Goal: Communication & Community: Answer question/provide support

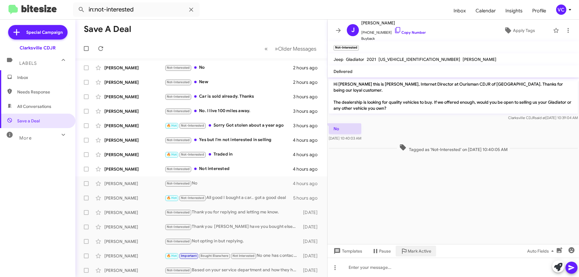
click at [413, 263] on div "Hi [PERSON_NAME] this is [PERSON_NAME], Internet Director at Ourisman CDJR of […" at bounding box center [452, 177] width 251 height 200
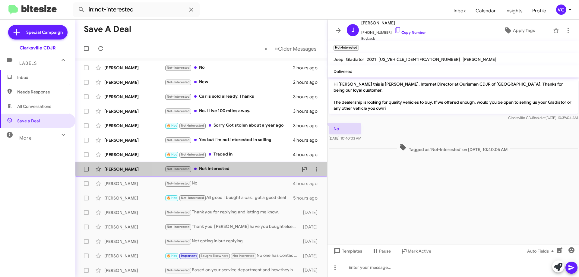
click at [231, 166] on div "Not-Interested Not interested" at bounding box center [232, 169] width 134 height 7
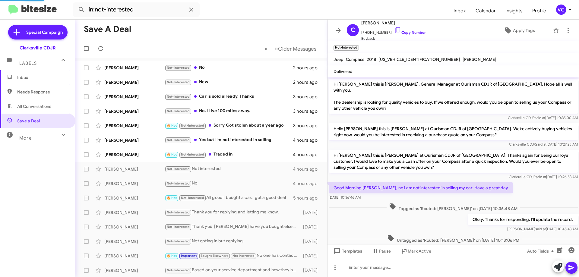
scroll to position [136, 0]
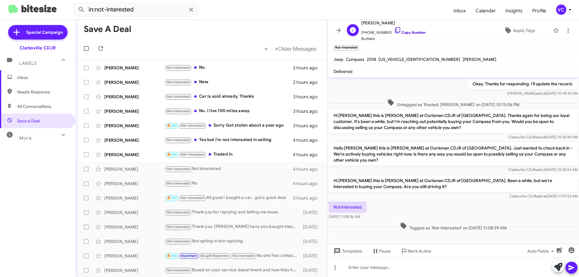
click at [404, 30] on link "Copy Number" at bounding box center [410, 32] width 32 height 5
click at [445, 193] on div "Clarksville CDJR said at [DATE] 11:07:53 AM" at bounding box center [453, 196] width 249 height 6
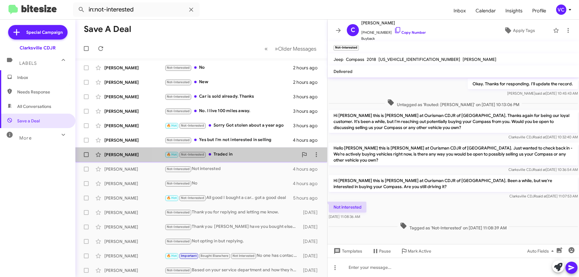
click at [262, 153] on div "🔥 Hot Not-Interested Traded in" at bounding box center [232, 154] width 134 height 7
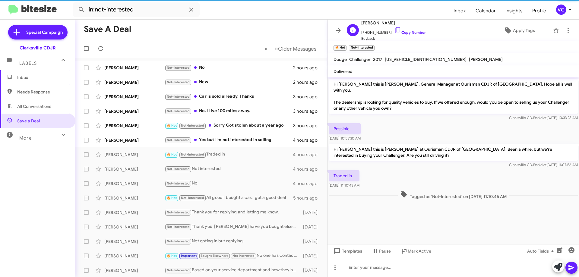
click at [412, 39] on div "[PERSON_NAME] [PHONE_NUMBER] Copy Number Buyback" at bounding box center [393, 30] width 65 height 22
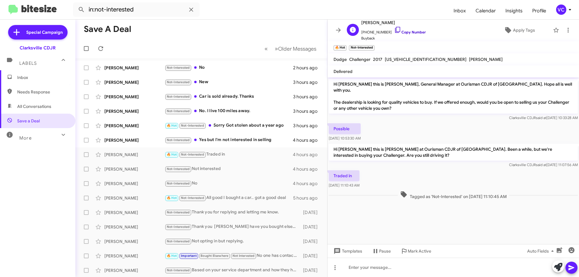
click at [400, 34] on link "Copy Number" at bounding box center [410, 32] width 32 height 5
click at [209, 141] on div "Not-Interested Yes but I'm not interested in selling" at bounding box center [232, 140] width 134 height 7
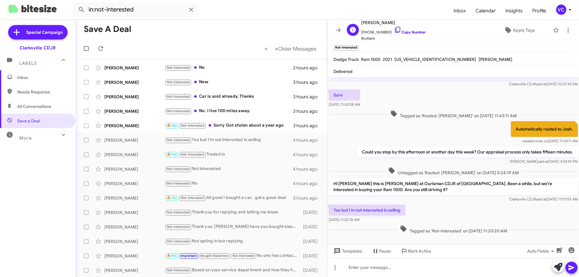
click at [413, 31] on link "Copy Number" at bounding box center [410, 32] width 32 height 5
drag, startPoint x: 441, startPoint y: 91, endPoint x: 430, endPoint y: 85, distance: 12.3
click at [441, 91] on div "Sure [DATE] 11:43:08 AM" at bounding box center [452, 98] width 251 height 21
click at [249, 124] on div "🔥 Hot Not-Interested Sorry Got stolen about a year ago" at bounding box center [232, 125] width 134 height 7
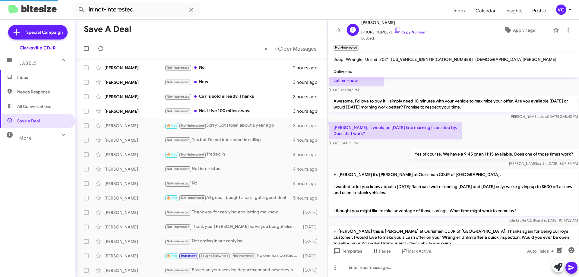
scroll to position [181, 0]
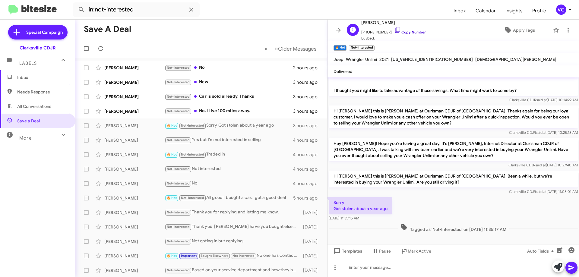
click at [411, 33] on link "Copy Number" at bounding box center [410, 32] width 32 height 5
click at [444, 210] on div "Sorry Got stolen about a year ago [DATE] 11:35:15 AM" at bounding box center [452, 209] width 251 height 27
click at [224, 109] on div "Not-Interested No. I live 100 miles away." at bounding box center [232, 111] width 134 height 7
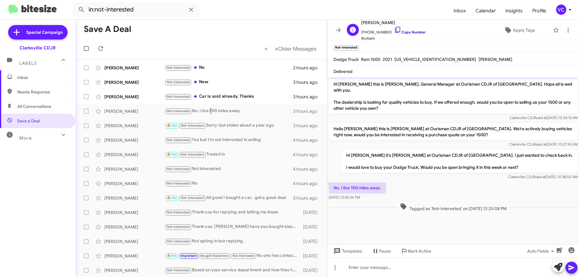
click at [400, 33] on link "Copy Number" at bounding box center [410, 32] width 32 height 5
click at [404, 184] on div "No. I live 100 miles away. [DATE] 12:25:06 PM" at bounding box center [452, 191] width 251 height 21
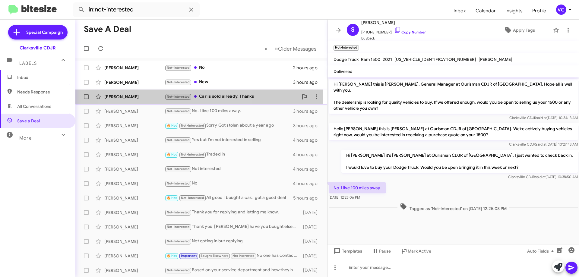
click at [172, 96] on span "Not-Interested" at bounding box center [178, 97] width 23 height 4
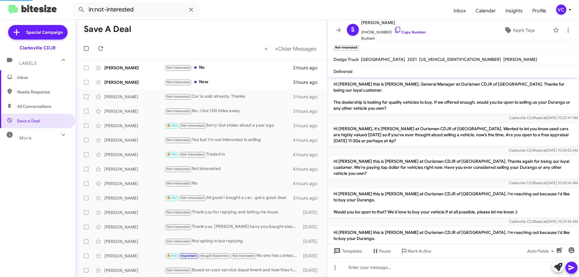
scroll to position [72, 0]
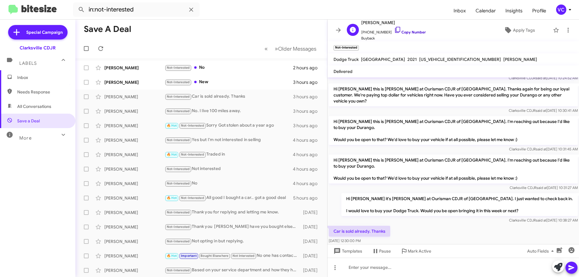
click at [403, 33] on link "Copy Number" at bounding box center [410, 32] width 32 height 5
click at [386, 193] on div "Hi [PERSON_NAME] it's [PERSON_NAME] at Ourisman CDJR of [GEOGRAPHIC_DATA]. I ju…" at bounding box center [452, 208] width 251 height 33
click at [255, 81] on div "Not-Interested New" at bounding box center [232, 82] width 134 height 7
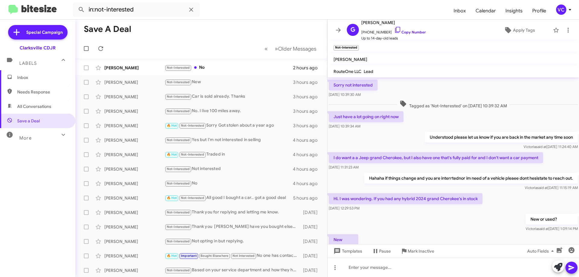
scroll to position [78, 0]
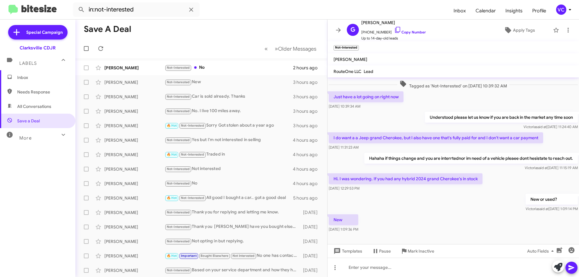
click at [434, 216] on div "New [DATE] 1:09:36 PM" at bounding box center [452, 223] width 251 height 21
click at [518, 29] on span "Apply Tags" at bounding box center [524, 30] width 22 height 11
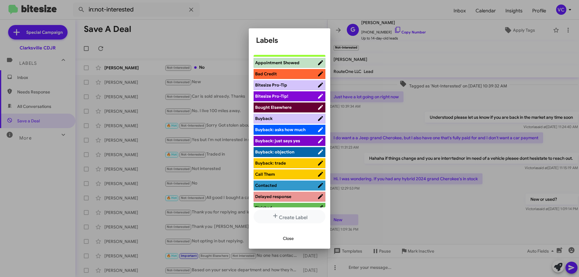
scroll to position [60, 0]
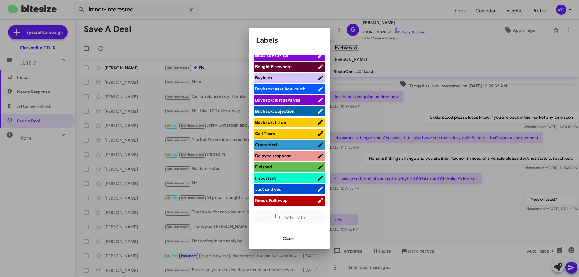
click at [284, 144] on span "Contacted" at bounding box center [286, 145] width 62 height 6
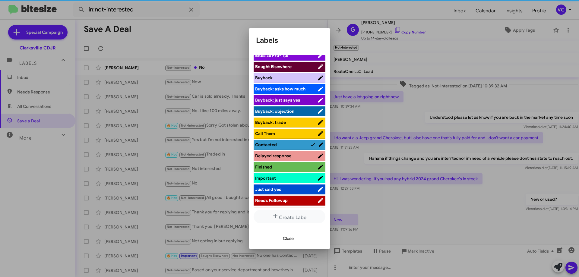
click at [295, 202] on span "Needs Followup" at bounding box center [286, 201] width 62 height 6
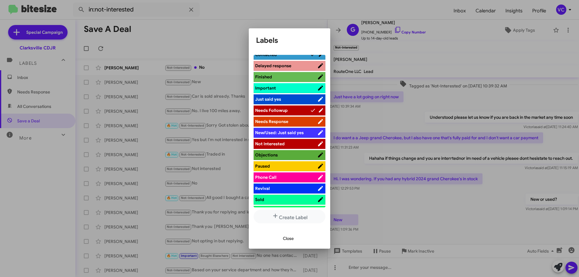
scroll to position [151, 0]
click at [444, 192] on div at bounding box center [289, 138] width 579 height 277
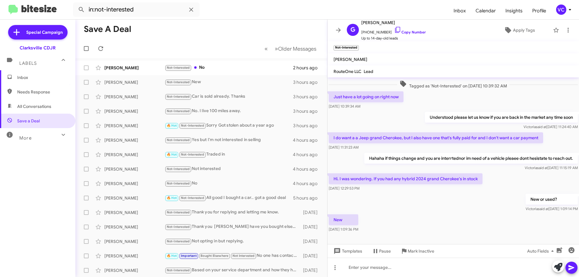
click at [482, 193] on div "New or used? [PERSON_NAME] said at [DATE] 1:09:14 PM" at bounding box center [452, 203] width 251 height 21
click at [483, 193] on div "New or used? [PERSON_NAME] said at [DATE] 1:09:14 PM" at bounding box center [452, 203] width 251 height 21
click at [426, 200] on div "New or used? [PERSON_NAME] said at [DATE] 1:09:14 PM" at bounding box center [452, 203] width 251 height 21
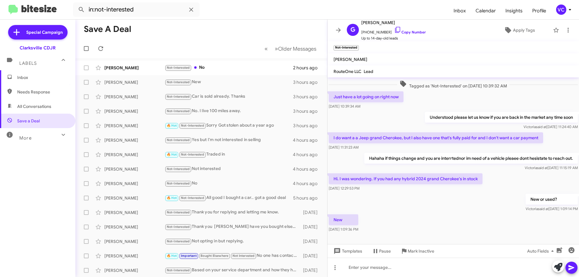
click at [394, 54] on mat-toolbar "[PERSON_NAME]" at bounding box center [452, 59] width 251 height 12
click at [514, 27] on span "Apply Tags" at bounding box center [524, 30] width 22 height 11
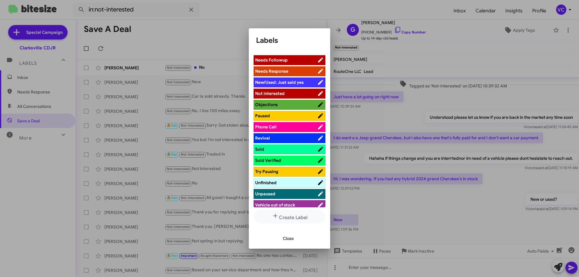
scroll to position [211, 0]
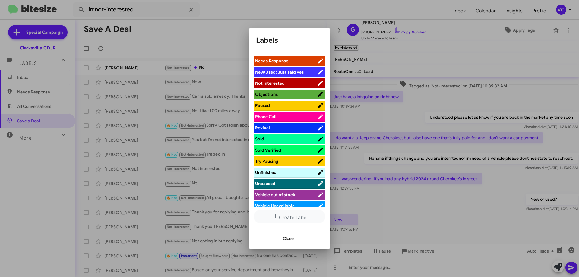
click at [293, 173] on span "Unfinished" at bounding box center [286, 172] width 62 height 6
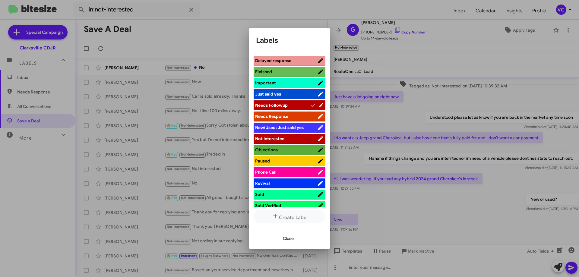
scroll to position [125, 0]
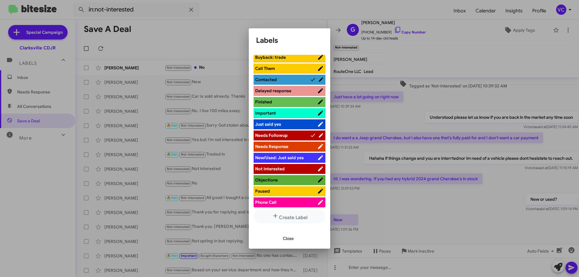
click at [275, 133] on span "Needs Followup" at bounding box center [271, 135] width 33 height 5
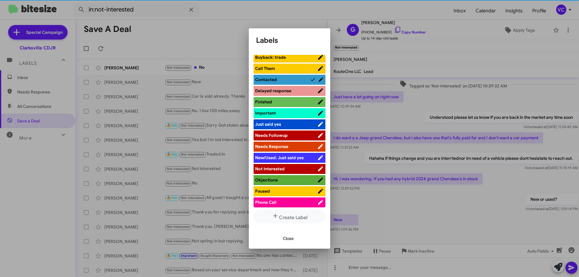
click at [286, 241] on span "Close" at bounding box center [288, 238] width 11 height 11
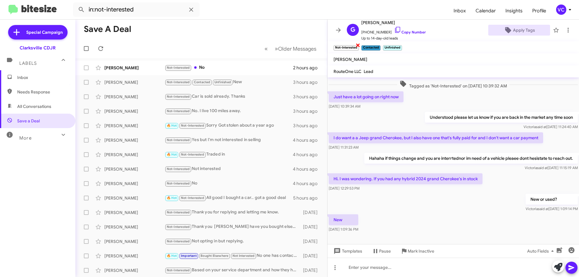
click at [360, 45] on span "×" at bounding box center [358, 44] width 5 height 7
click at [402, 201] on div "New or used? [PERSON_NAME] said at [DATE] 1:09:14 PM" at bounding box center [452, 203] width 251 height 21
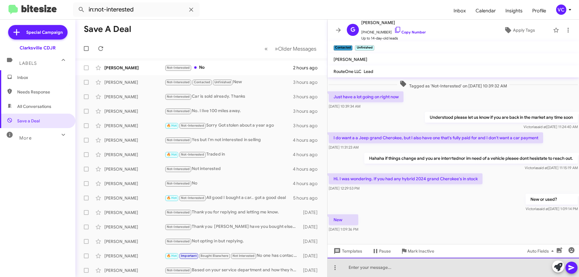
click at [373, 271] on div at bounding box center [452, 267] width 251 height 19
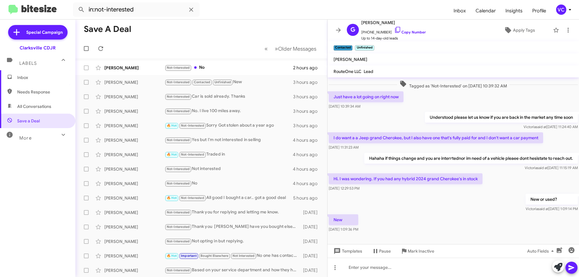
click at [454, 234] on div at bounding box center [452, 242] width 251 height 17
click at [539, 166] on span "[PERSON_NAME] said at [DATE] 11:15:19 AM" at bounding box center [551, 168] width 53 height 5
click at [466, 220] on div "New [DATE] 1:09:36 PM" at bounding box center [452, 223] width 251 height 21
click at [465, 220] on div "New [DATE] 1:09:36 PM" at bounding box center [452, 223] width 251 height 21
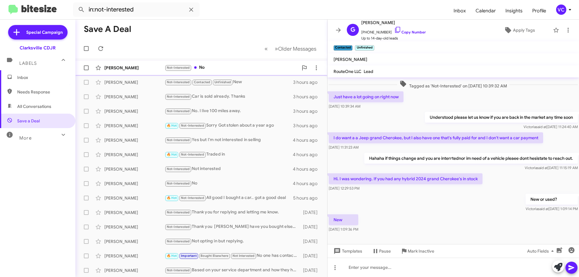
click at [120, 68] on div "[PERSON_NAME]" at bounding box center [134, 68] width 60 height 6
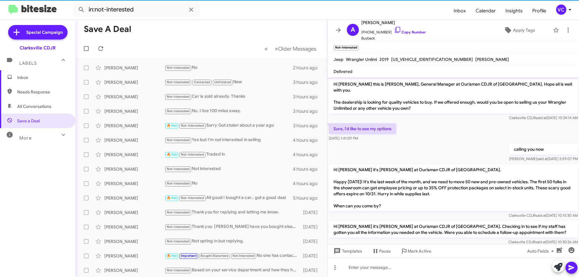
click at [456, 136] on div "Sure, i'd like to see my options [DATE] 1:41:09 PM" at bounding box center [452, 132] width 251 height 21
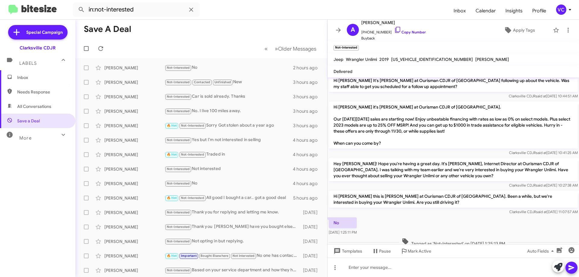
scroll to position [239, 0]
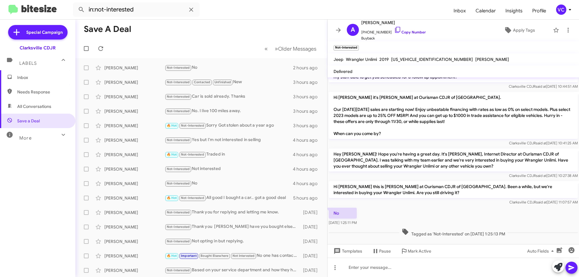
click at [453, 207] on div "No [DATE] 1:25:11 PM" at bounding box center [452, 217] width 251 height 21
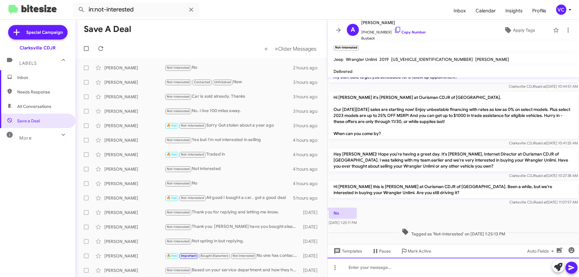
click at [419, 270] on div at bounding box center [452, 267] width 251 height 19
click at [370, 270] on div at bounding box center [452, 267] width 251 height 19
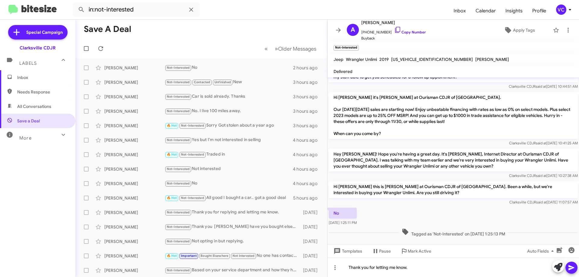
click at [567, 270] on button at bounding box center [571, 268] width 12 height 12
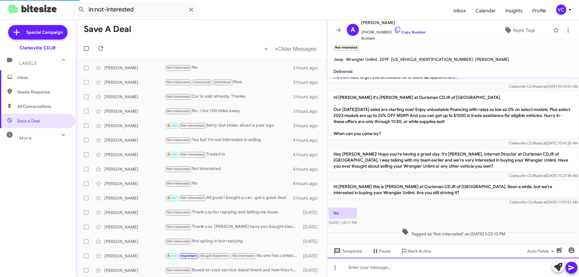
scroll to position [0, 0]
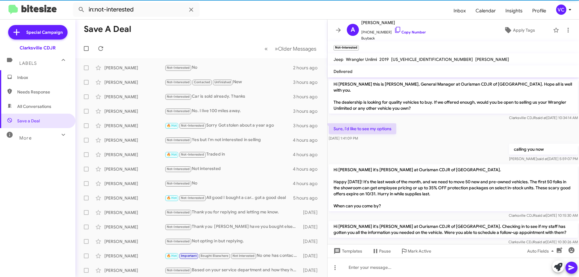
click at [175, 24] on mat-toolbar-row "Save a Deal" at bounding box center [201, 29] width 252 height 19
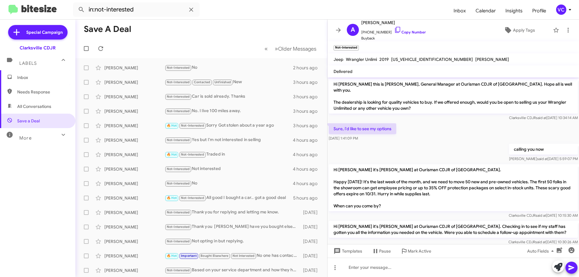
click at [55, 71] on span "Inbox" at bounding box center [37, 77] width 75 height 14
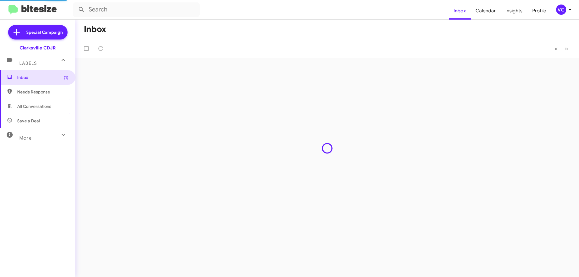
click at [307, 30] on mat-toolbar-row "Inbox" at bounding box center [327, 29] width 504 height 19
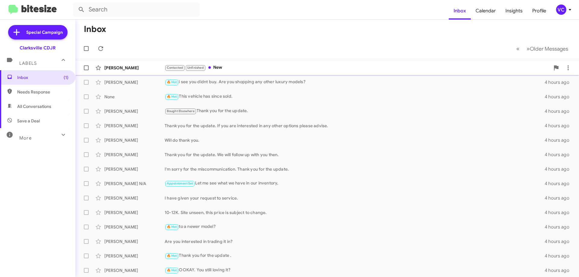
click at [236, 71] on div "Contacted Unfinished New" at bounding box center [357, 67] width 385 height 7
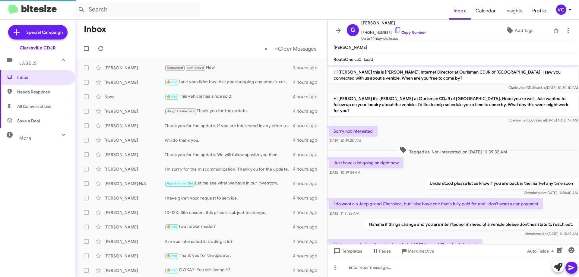
scroll to position [129, 0]
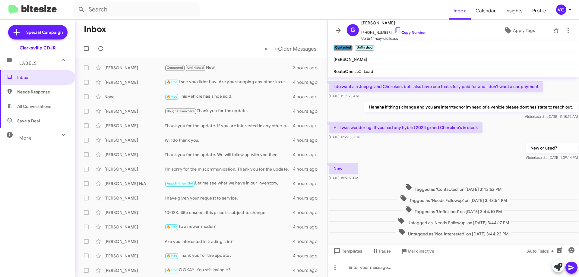
drag, startPoint x: 445, startPoint y: 158, endPoint x: 445, endPoint y: 161, distance: 3.6
click at [445, 162] on div "New [DATE] 1:09:36 PM" at bounding box center [452, 172] width 251 height 21
click at [443, 162] on div "New [DATE] 1:09:36 PM" at bounding box center [452, 172] width 251 height 21
drag, startPoint x: 443, startPoint y: 162, endPoint x: 421, endPoint y: 161, distance: 22.6
click at [443, 162] on div "New [DATE] 1:09:36 PM" at bounding box center [452, 172] width 251 height 21
